Goal: Task Accomplishment & Management: Use online tool/utility

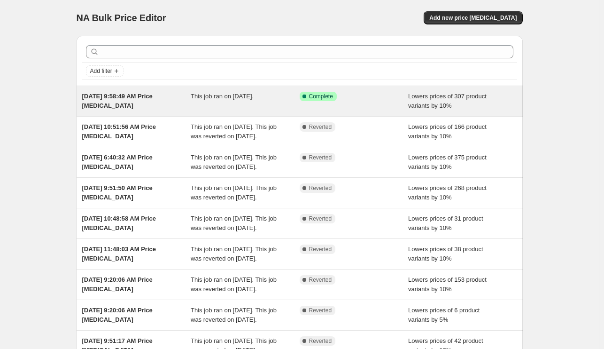
click at [195, 99] on span "This job ran on [DATE]." at bounding box center [222, 96] width 63 height 7
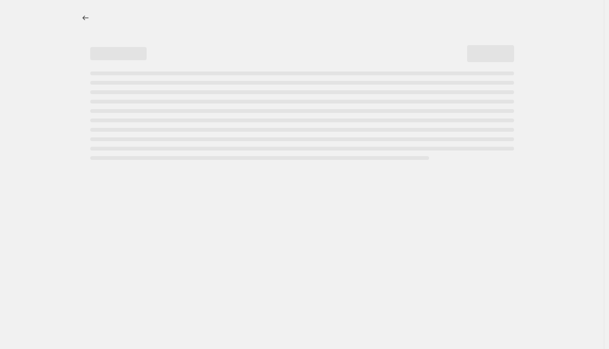
select select "percentage"
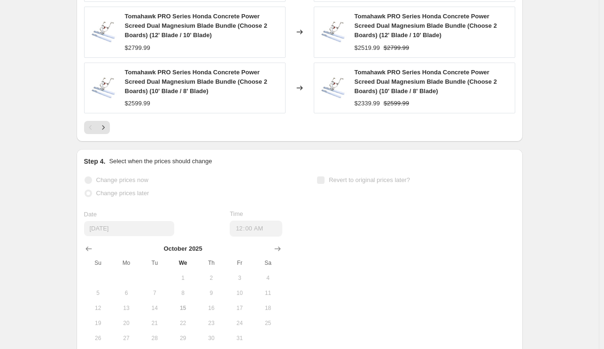
scroll to position [911, 0]
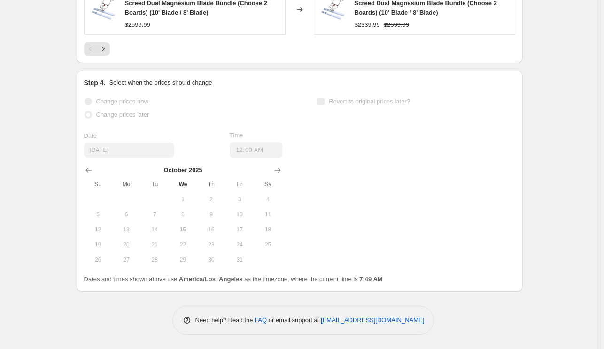
click at [388, 106] on label "Revert to original prices later?" at bounding box center [364, 101] width 94 height 13
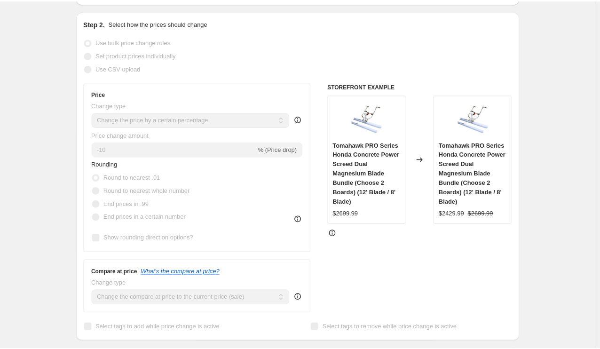
scroll to position [0, 0]
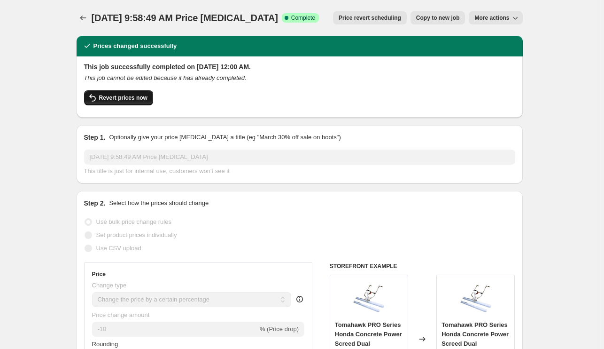
click at [134, 98] on span "Revert prices now" at bounding box center [123, 98] width 48 height 8
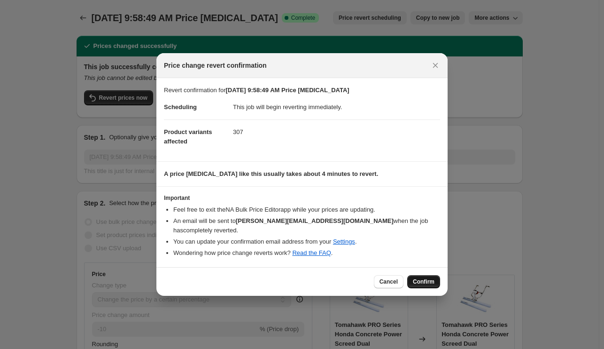
click at [422, 279] on span "Confirm" at bounding box center [424, 282] width 22 height 8
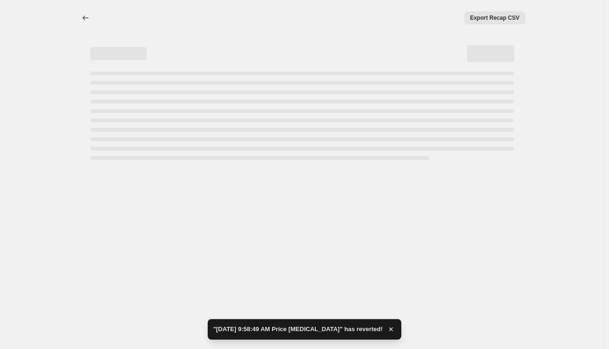
select select "percentage"
